Goal: Information Seeking & Learning: Learn about a topic

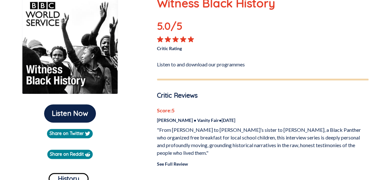
scroll to position [96, 0]
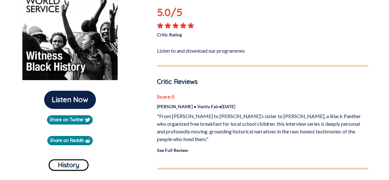
click at [173, 152] on link "See Full Review" at bounding box center [172, 150] width 31 height 5
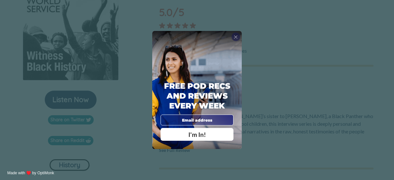
click at [236, 37] on span "X" at bounding box center [236, 37] width 4 height 6
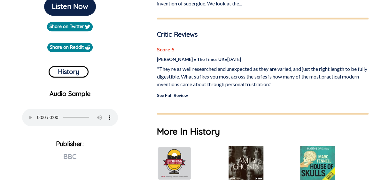
scroll to position [192, 0]
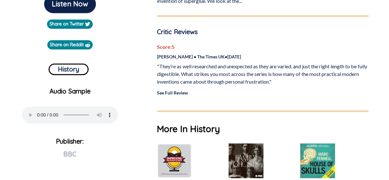
click at [182, 93] on link "See Full Review" at bounding box center [172, 92] width 31 height 5
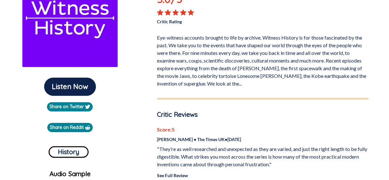
scroll to position [32, 0]
